Goal: Task Accomplishment & Management: Use online tool/utility

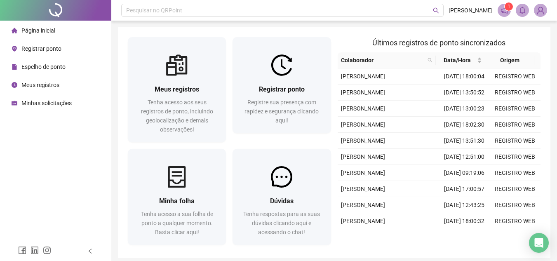
click at [54, 31] on span "Página inicial" at bounding box center [38, 30] width 34 height 7
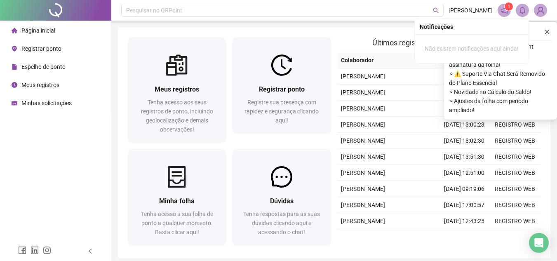
click at [539, 26] on div "Novidades ! ⚬ Mantenha o aplicativo QRPoint atualizado para evitar erros na ass…" at bounding box center [500, 71] width 113 height 98
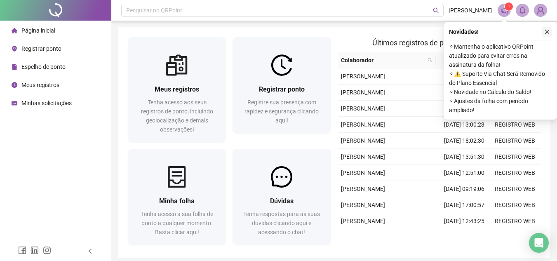
click at [543, 30] on button "button" at bounding box center [547, 32] width 10 height 10
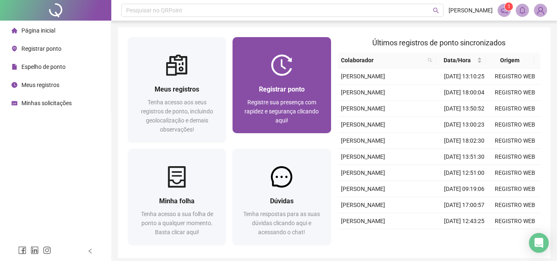
click at [298, 90] on span "Registrar ponto" at bounding box center [282, 89] width 46 height 8
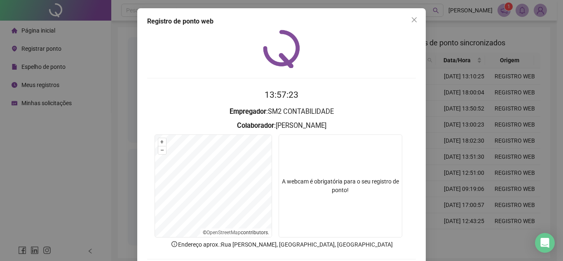
scroll to position [41, 0]
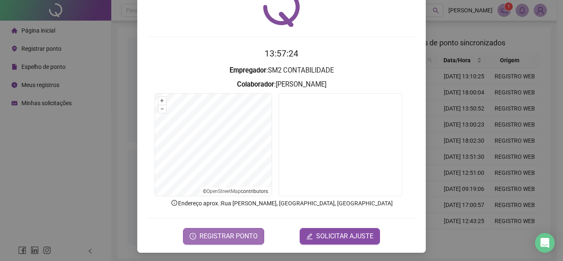
click at [225, 234] on span "REGISTRAR PONTO" at bounding box center [228, 236] width 58 height 10
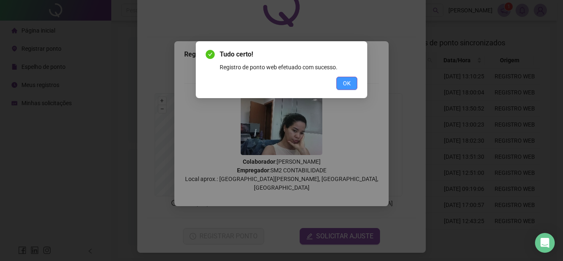
click at [349, 79] on span "OK" at bounding box center [347, 83] width 8 height 9
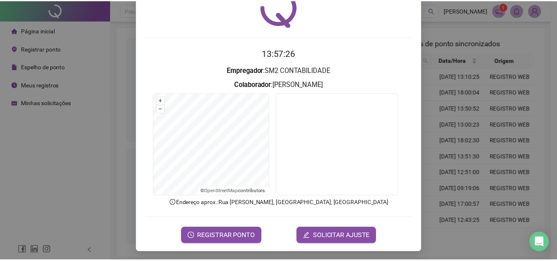
scroll to position [0, 0]
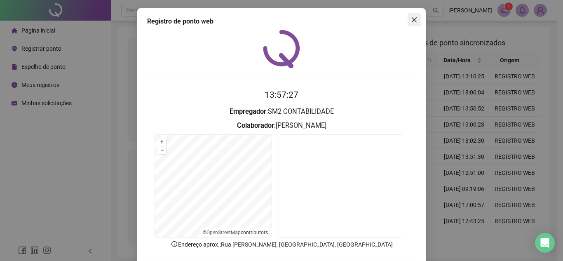
click at [411, 19] on icon "close" at bounding box center [414, 19] width 7 height 7
